Goal: Transaction & Acquisition: Purchase product/service

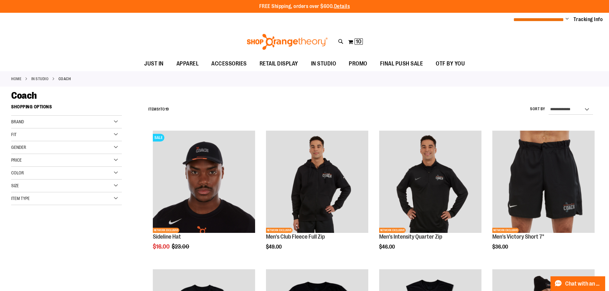
type input "**********"
click at [541, 18] on span "**********" at bounding box center [538, 19] width 51 height 5
click at [356, 37] on button "My Cart 10 10 items" at bounding box center [355, 42] width 15 height 10
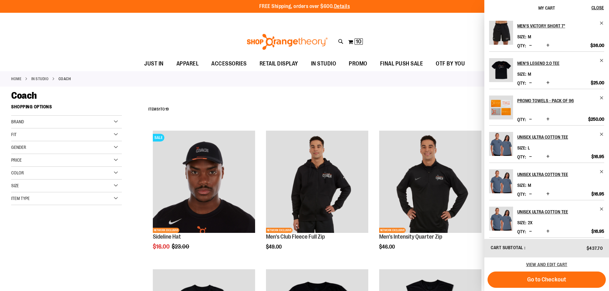
click at [498, 152] on img "Product" at bounding box center [501, 144] width 24 height 24
